Goal: Information Seeking & Learning: Check status

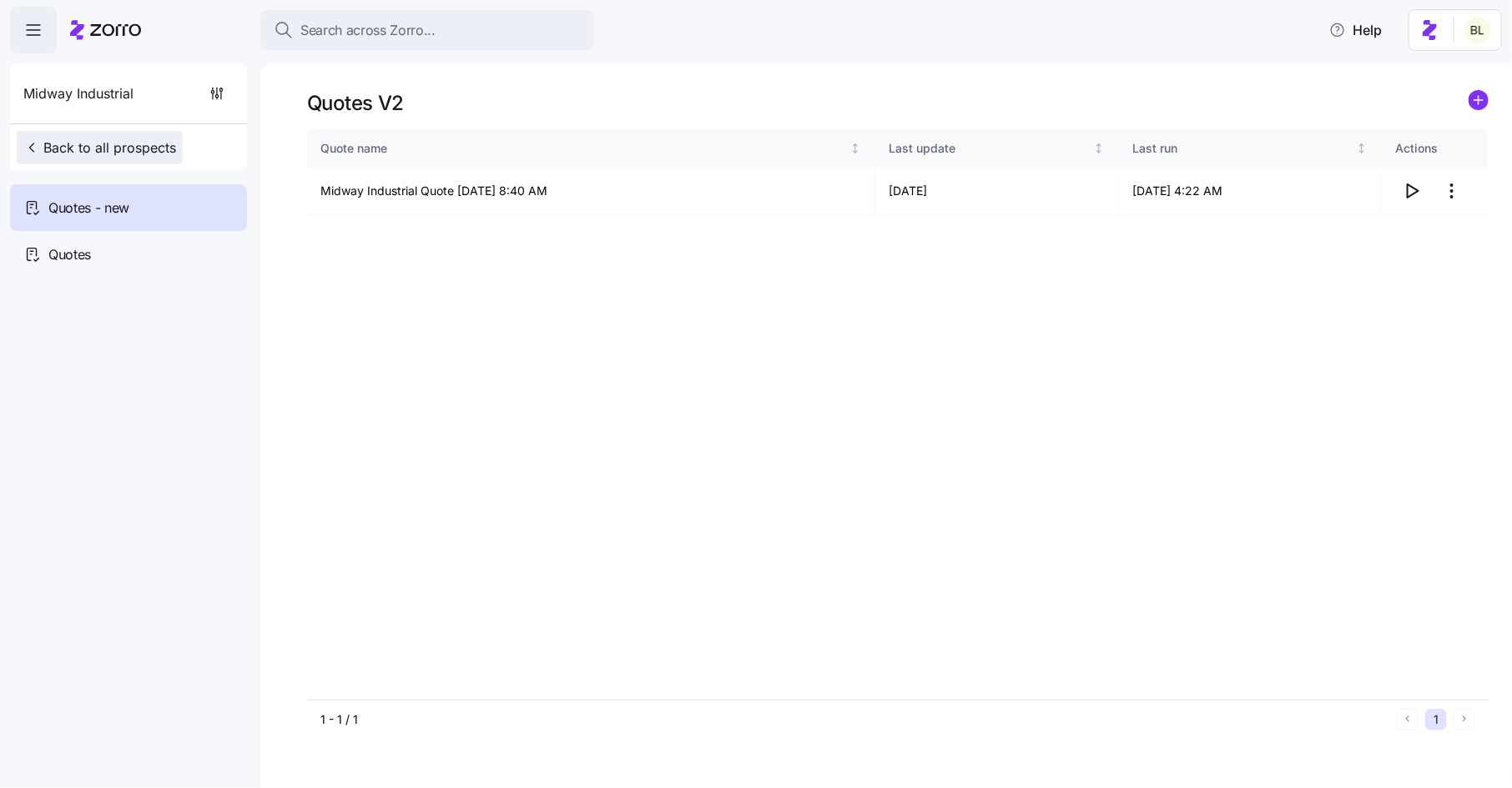
click at [133, 142] on span "Back to all prospects" at bounding box center [100, 147] width 152 height 20
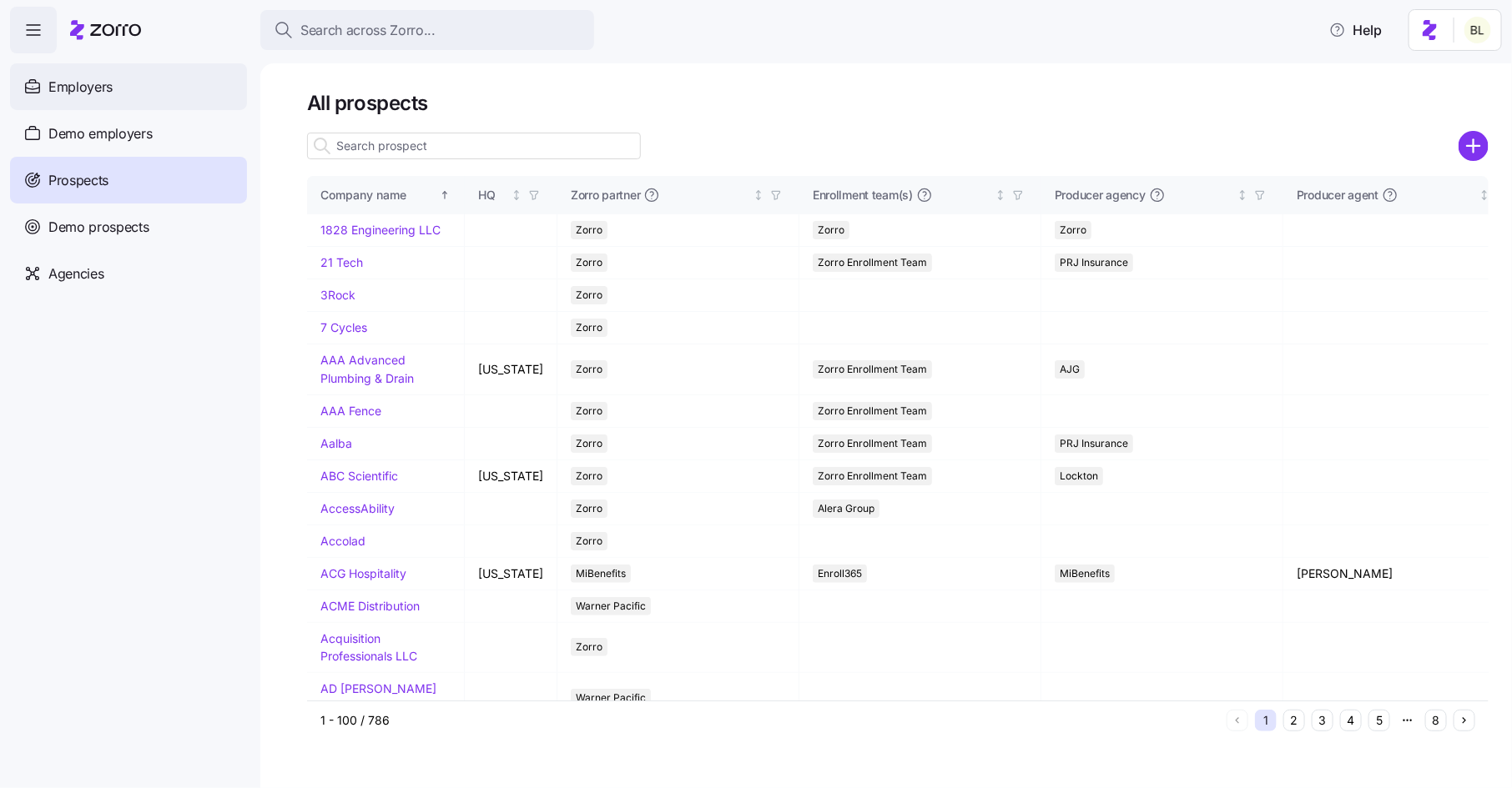
click at [115, 80] on div "Employers" at bounding box center [128, 86] width 237 height 46
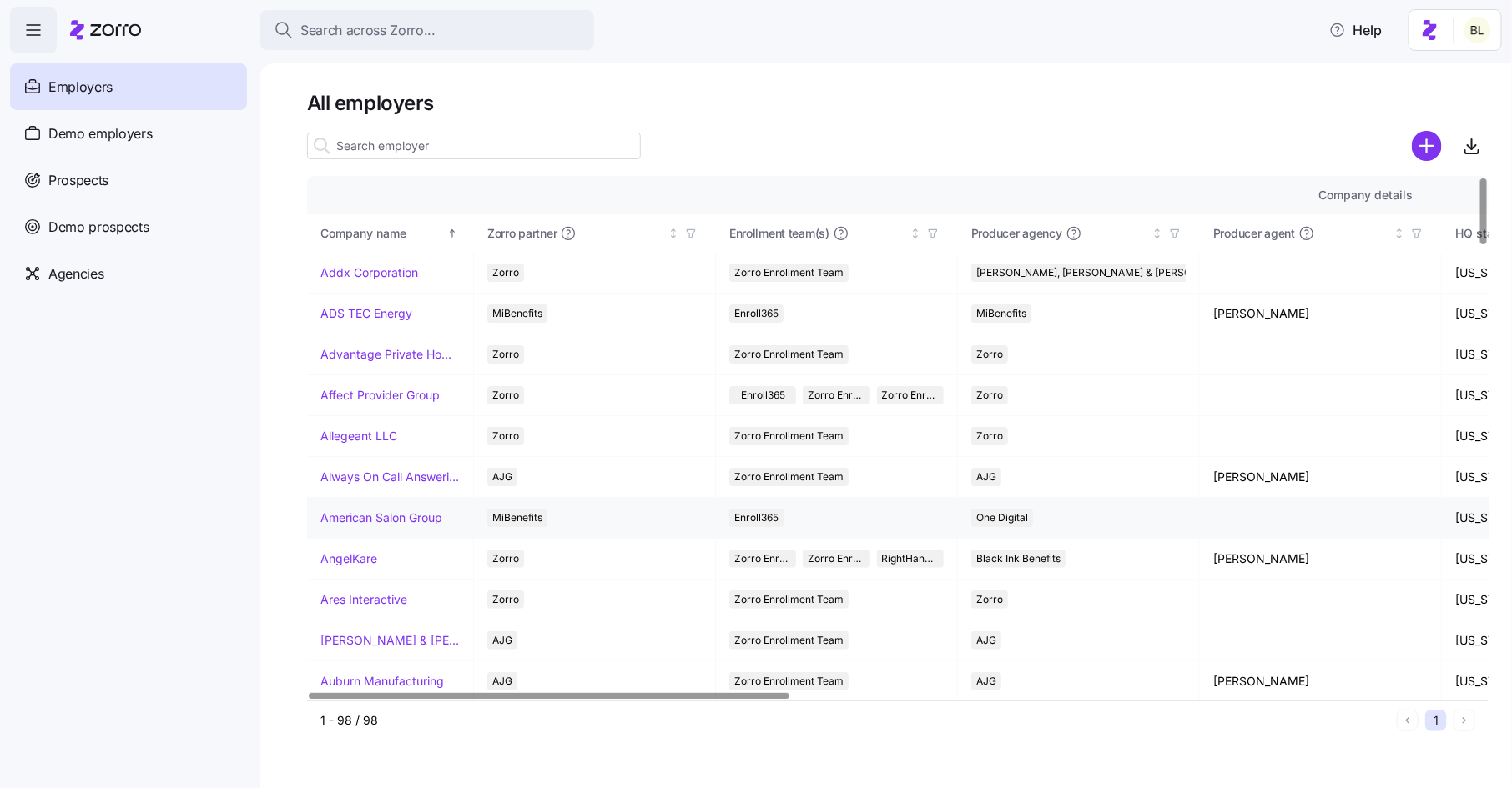
click at [361, 510] on link "American Salon Group" at bounding box center [381, 517] width 122 height 17
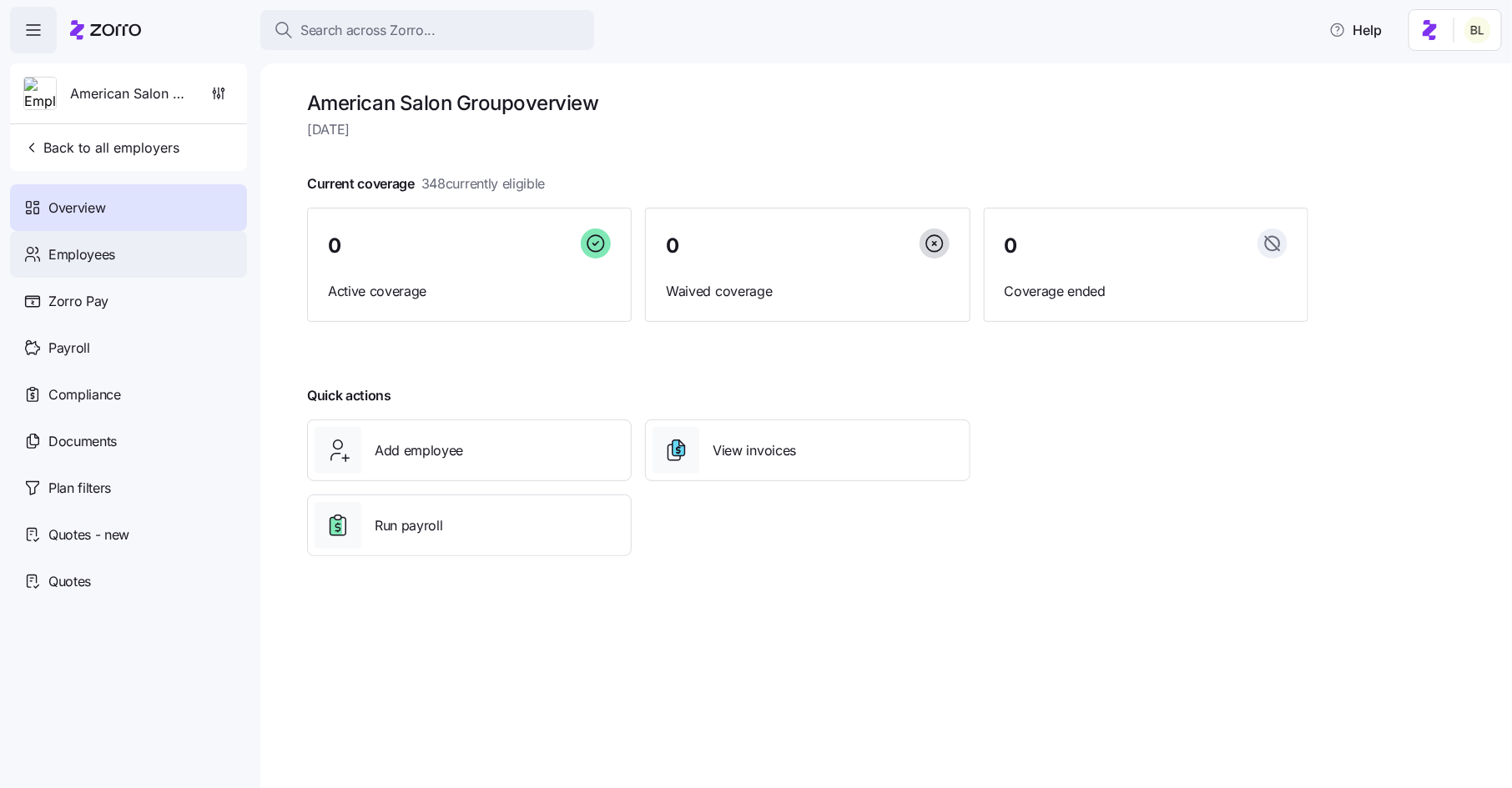
click at [129, 250] on div "Employees" at bounding box center [128, 254] width 237 height 46
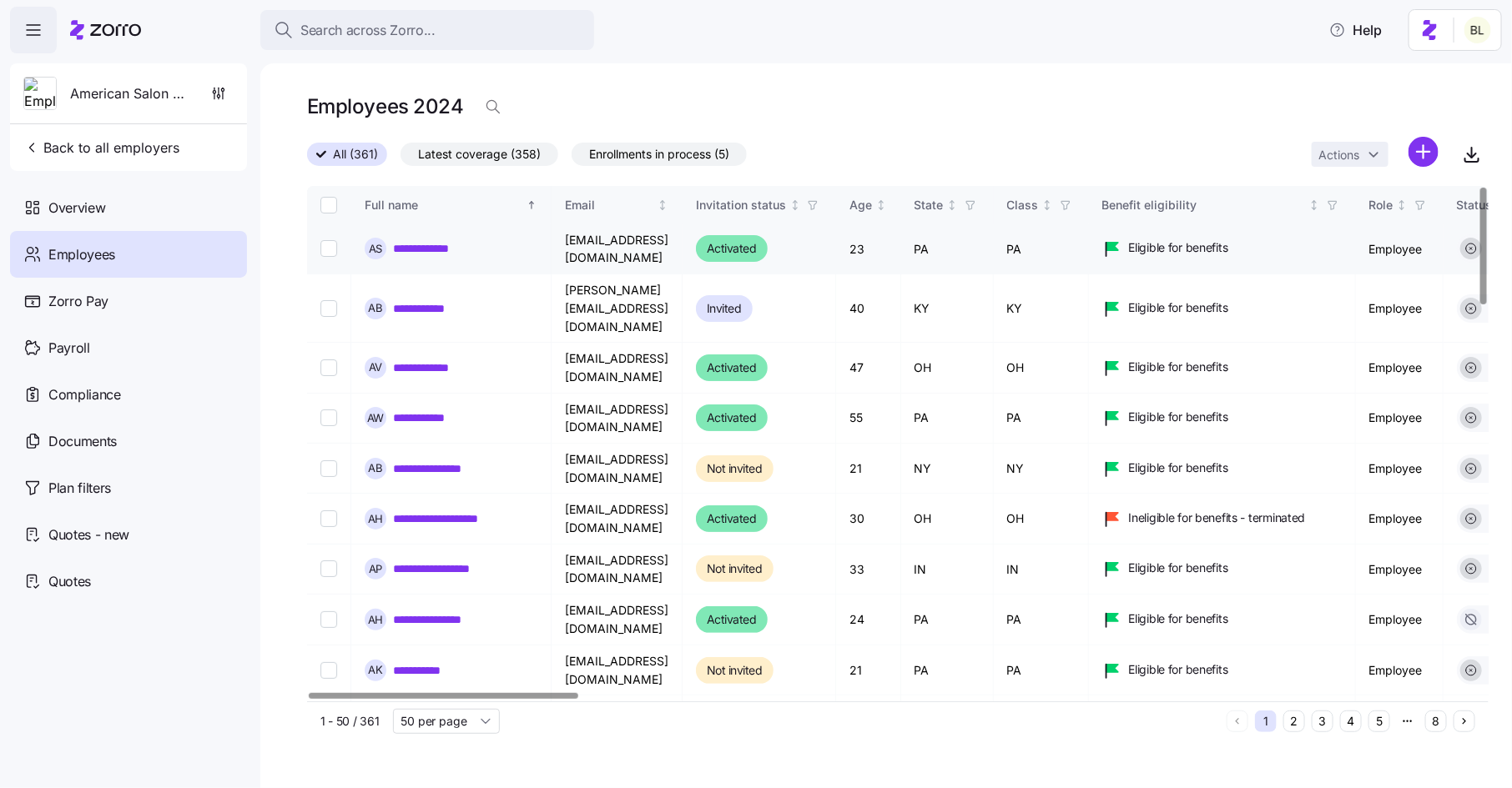
click at [441, 243] on link "**********" at bounding box center [434, 248] width 81 height 17
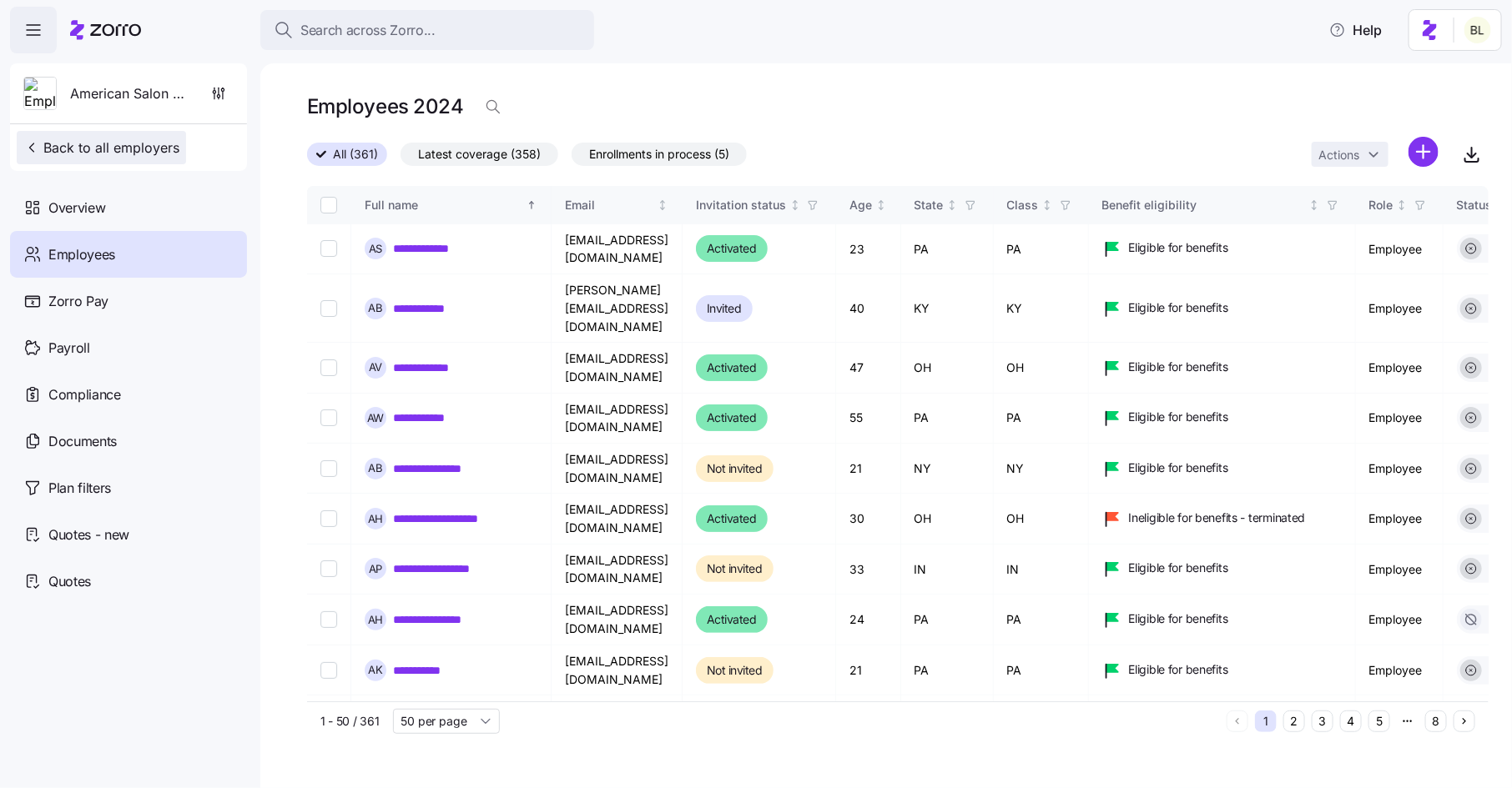
click at [138, 143] on span "Back to all employers" at bounding box center [102, 147] width 156 height 20
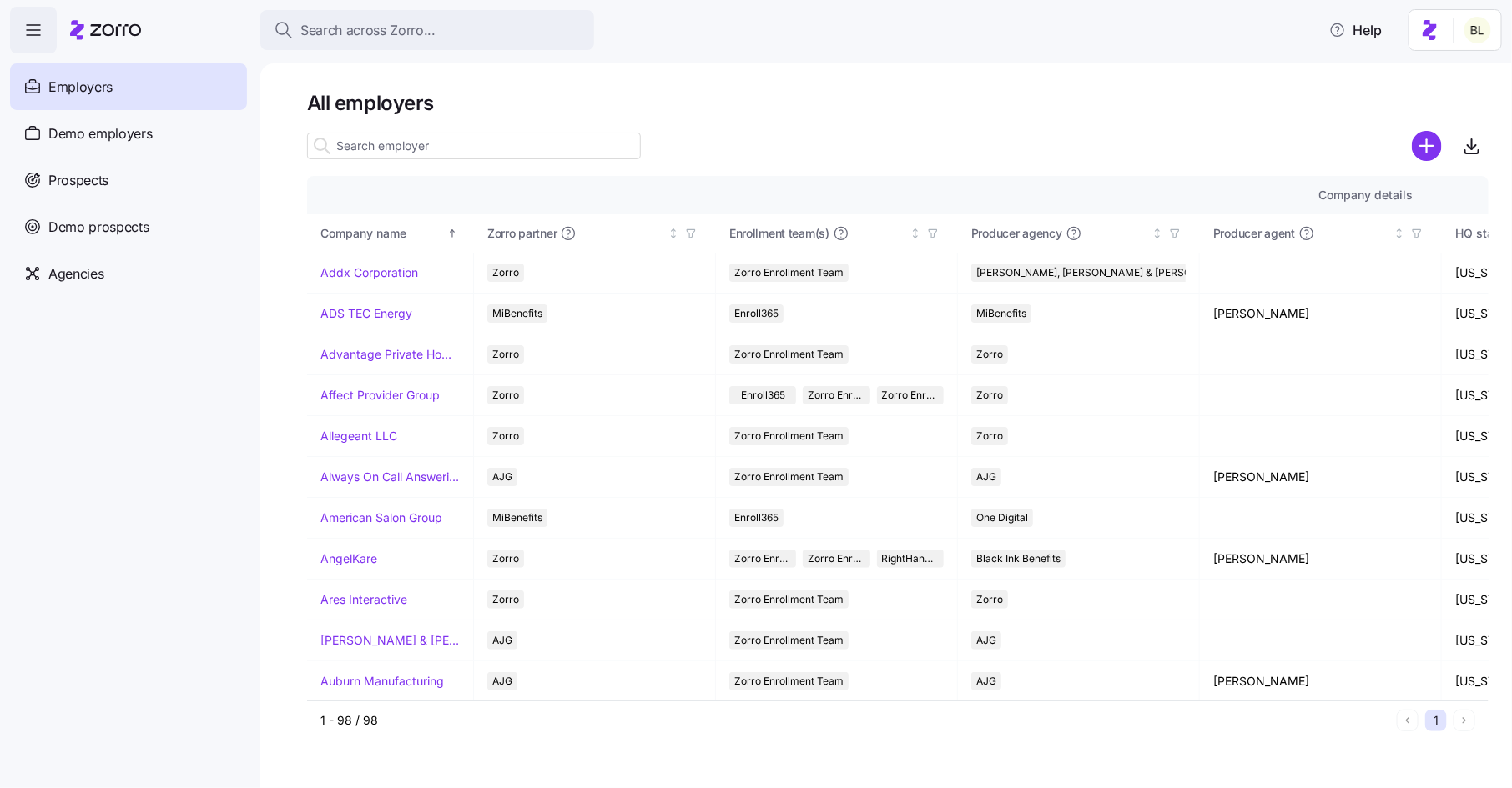
click at [463, 143] on input at bounding box center [474, 145] width 334 height 26
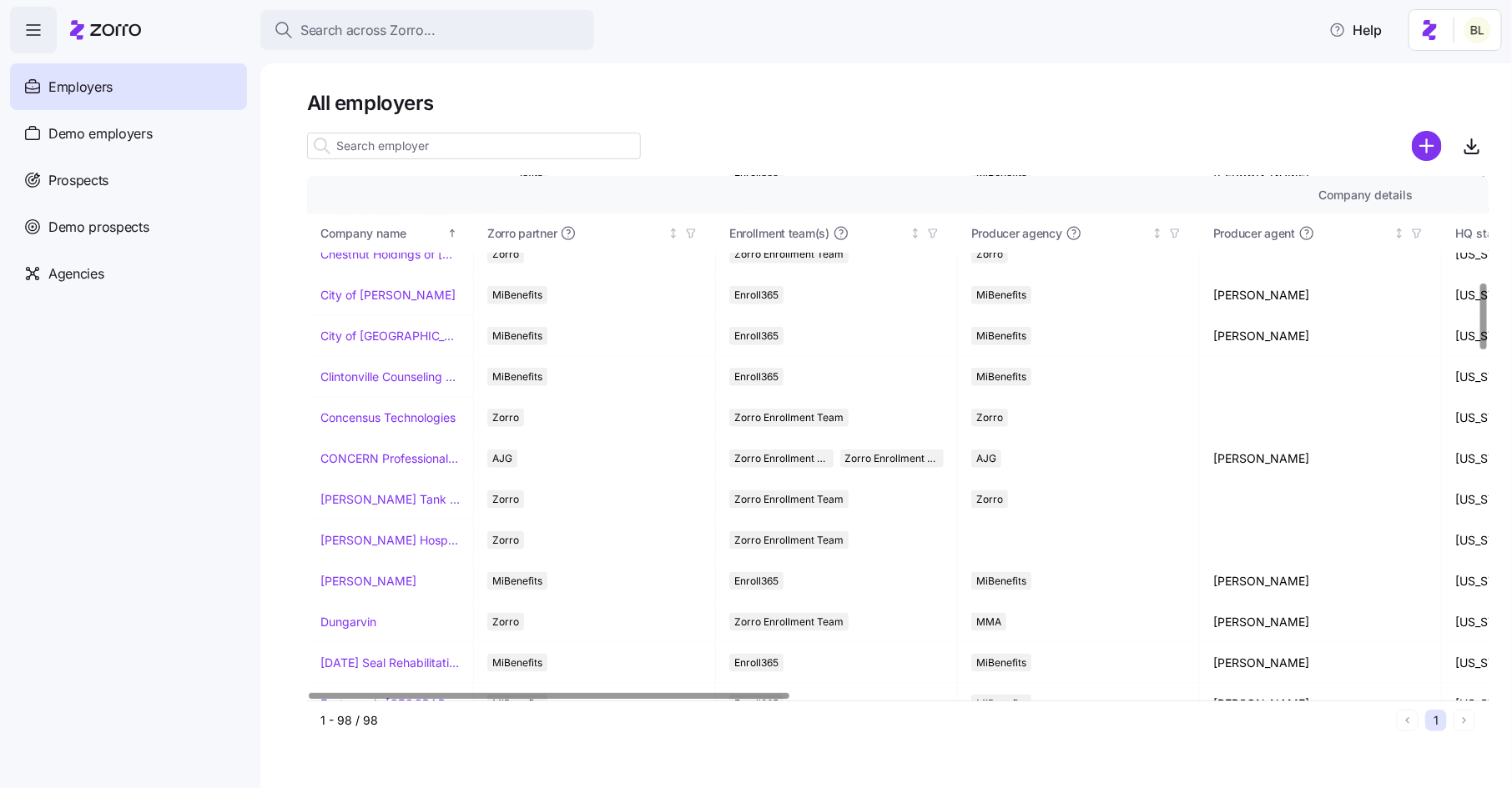
scroll to position [821, 0]
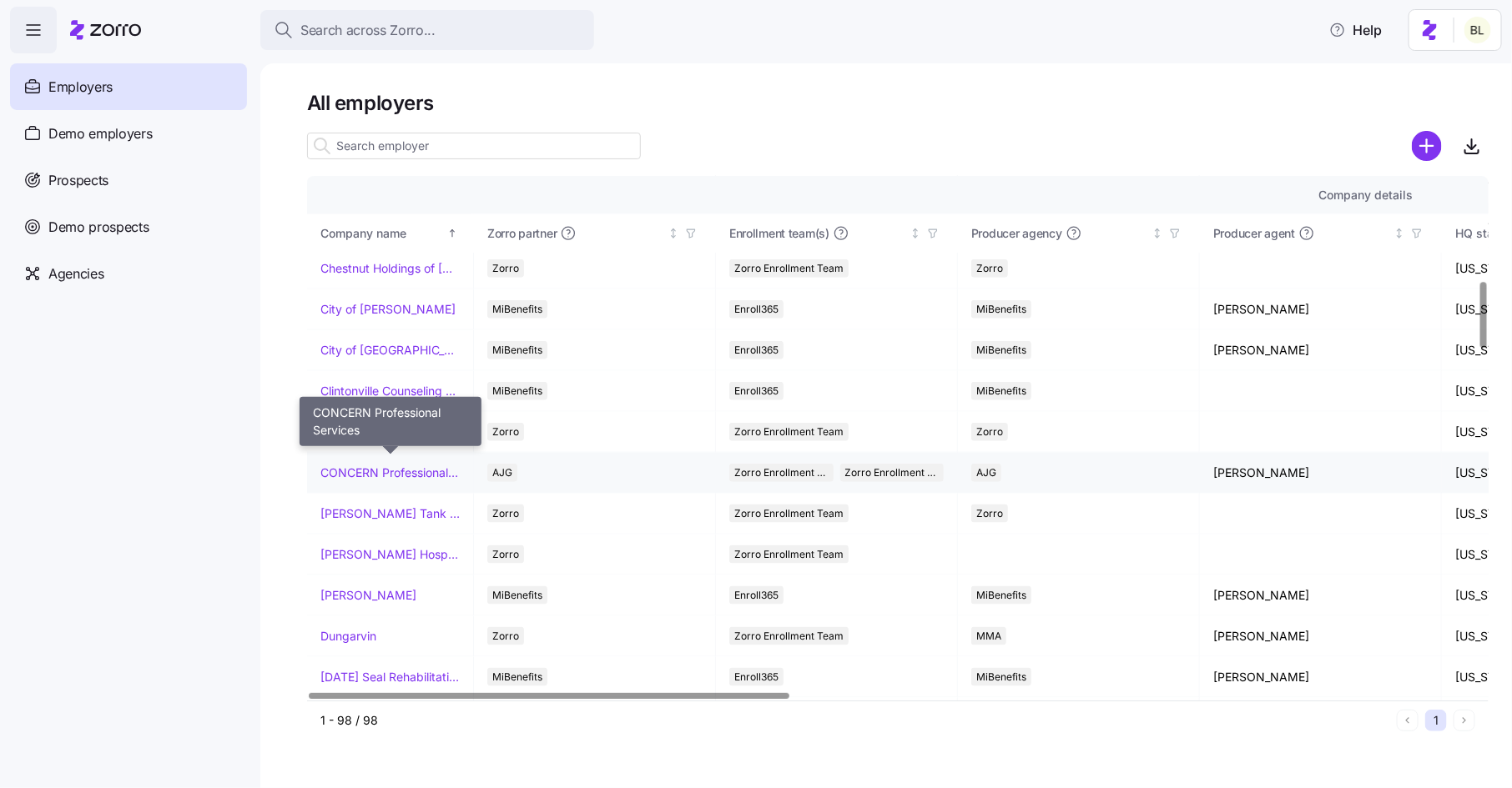
click at [371, 467] on link "CONCERN Professional Services" at bounding box center [390, 473] width 139 height 17
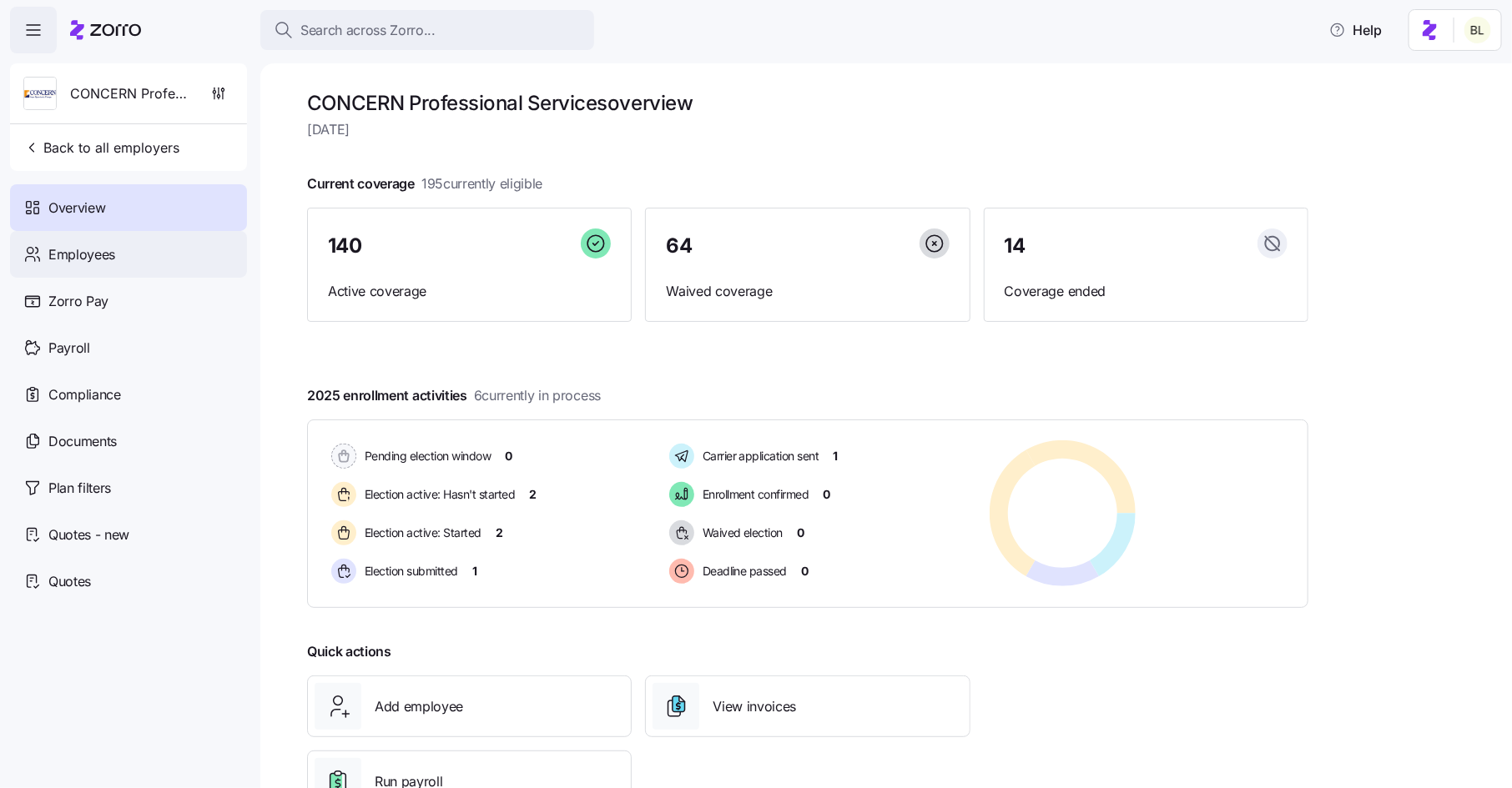
click at [128, 249] on div "Employees" at bounding box center [128, 254] width 237 height 46
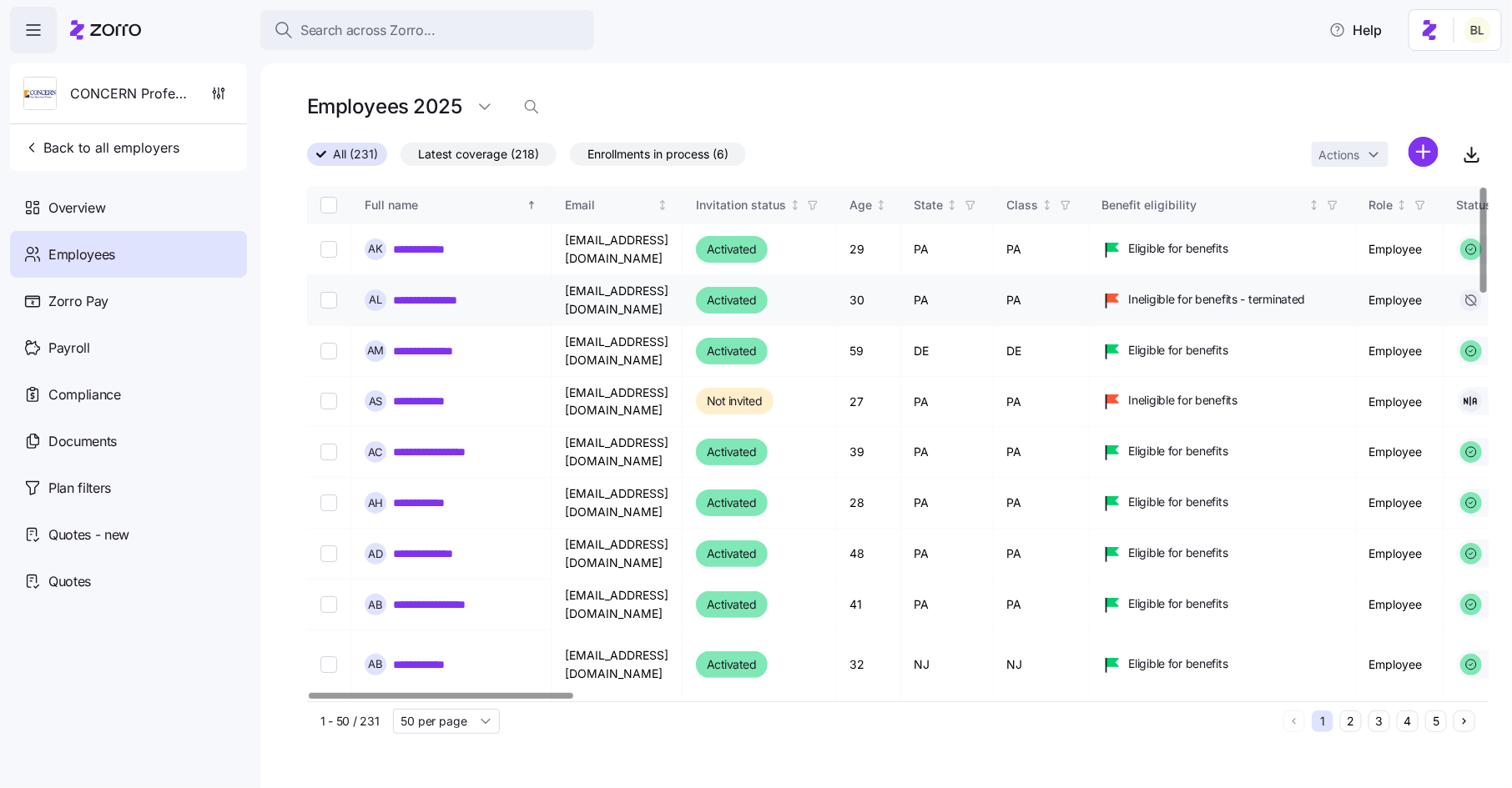
click at [422, 299] on link "**********" at bounding box center [436, 299] width 87 height 17
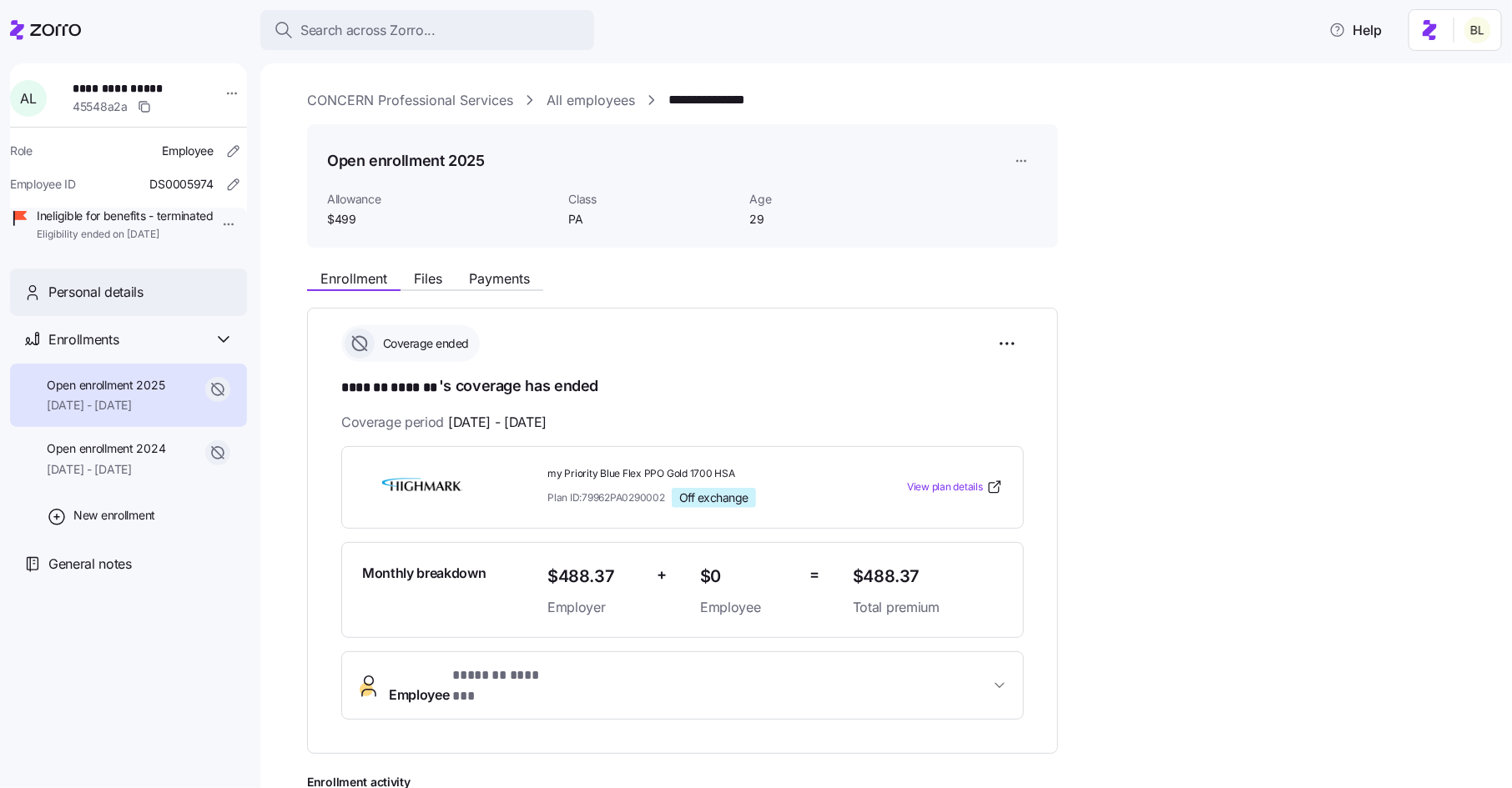
click at [138, 303] on span "Personal details" at bounding box center [95, 292] width 95 height 21
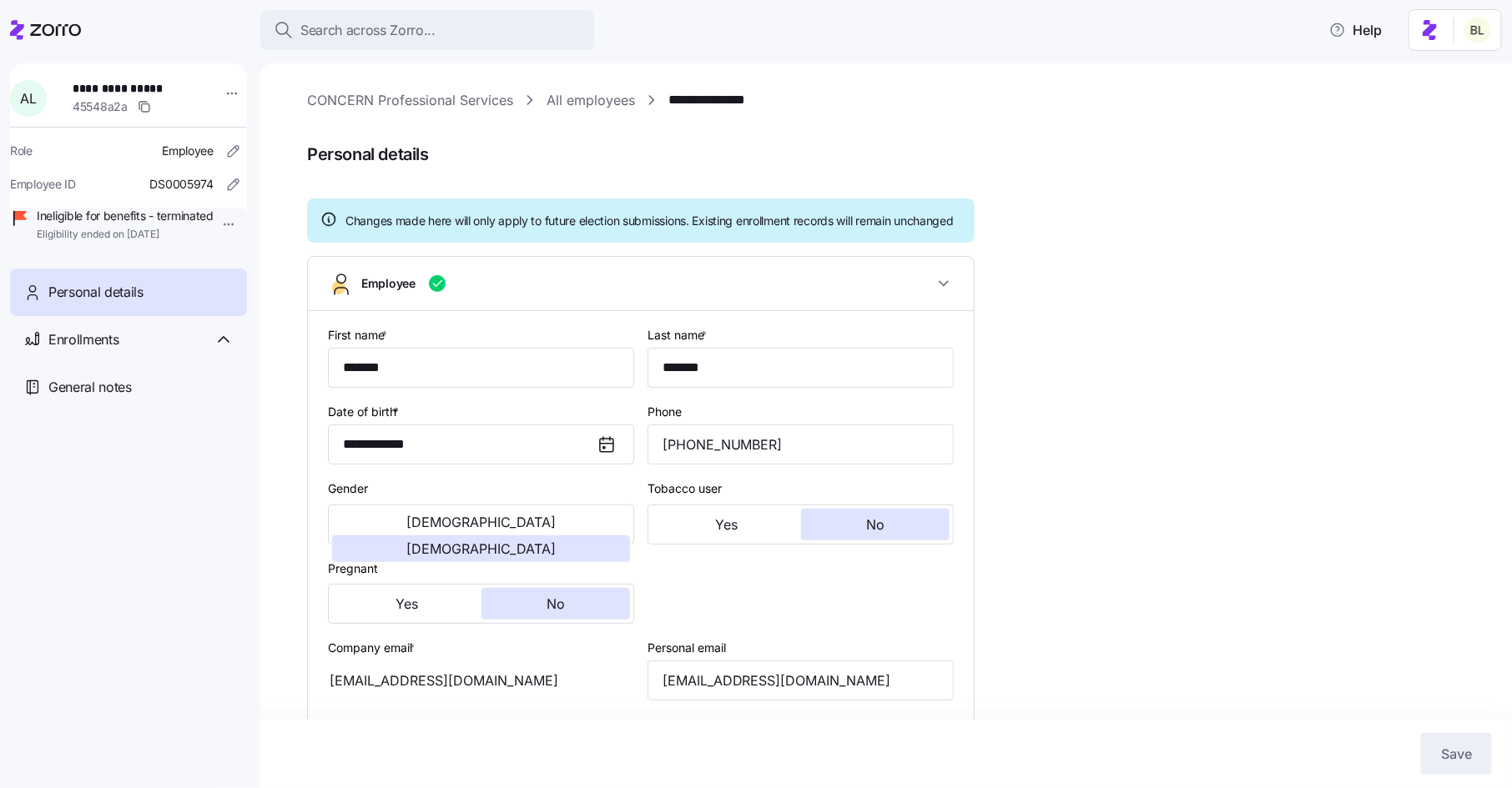
type input "PA"
click at [571, 97] on link "All employees" at bounding box center [590, 101] width 88 height 21
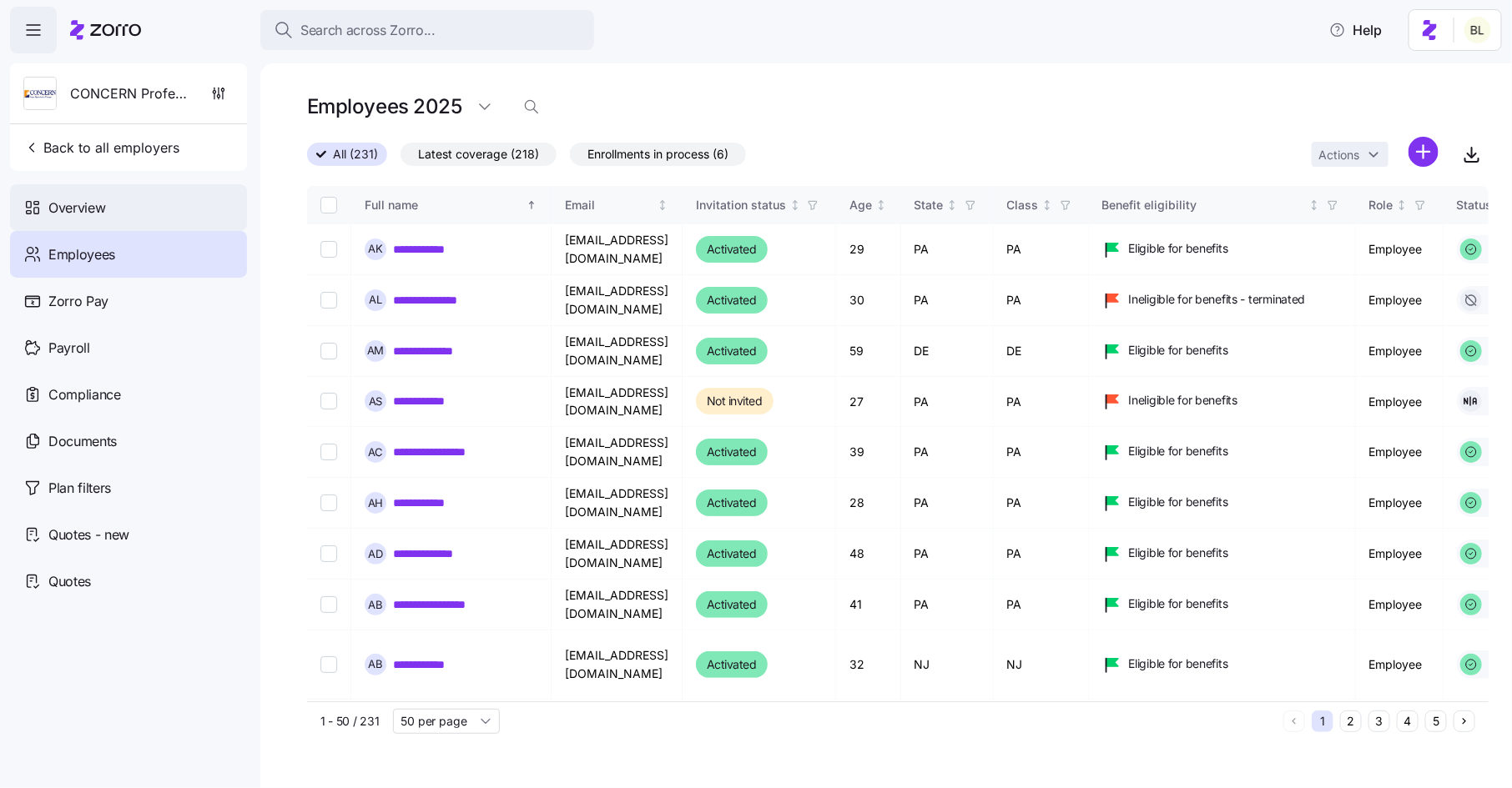
click at [97, 208] on span "Overview" at bounding box center [76, 208] width 57 height 21
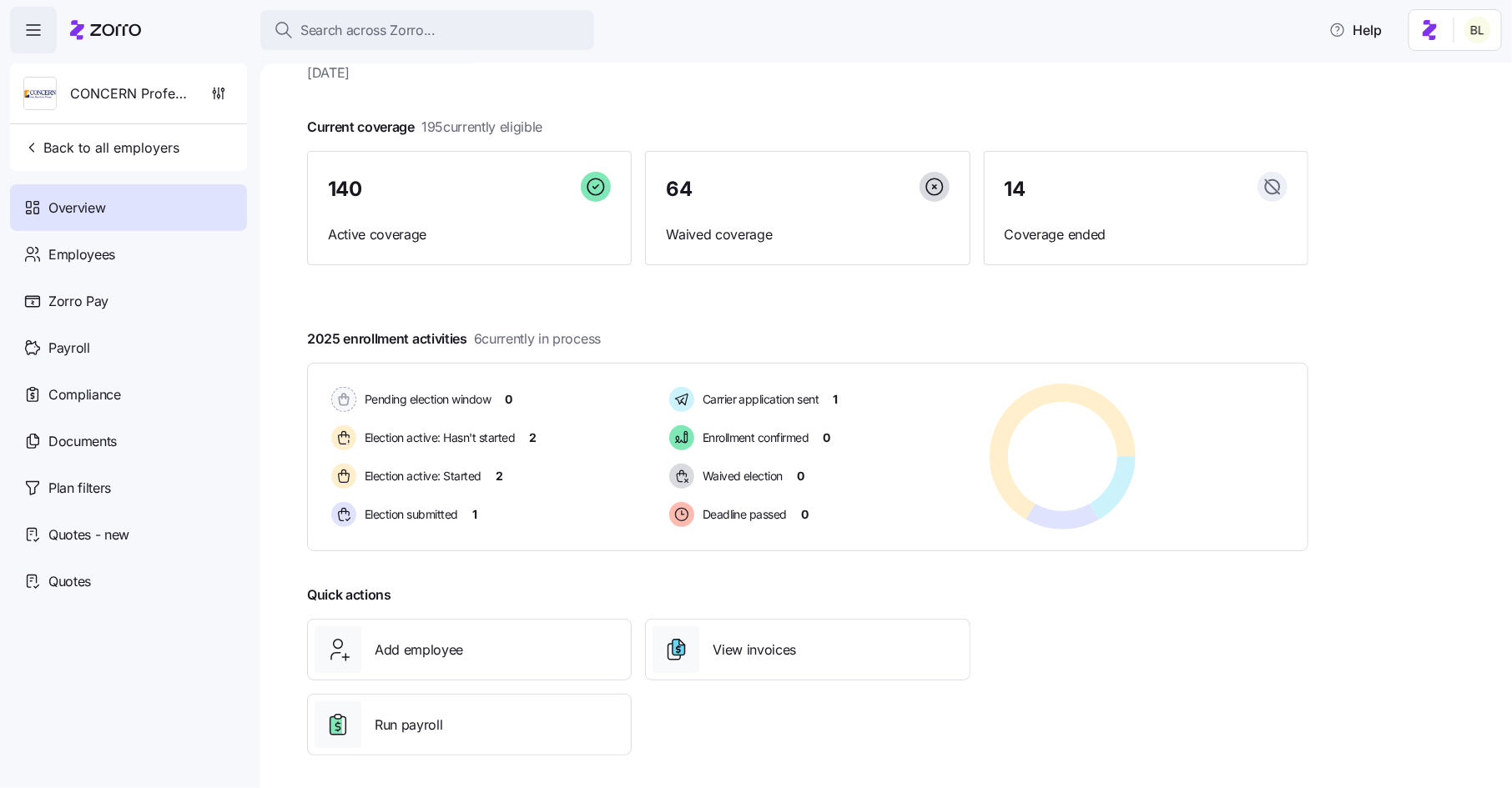
scroll to position [61, 0]
